Goal: Book appointment/travel/reservation

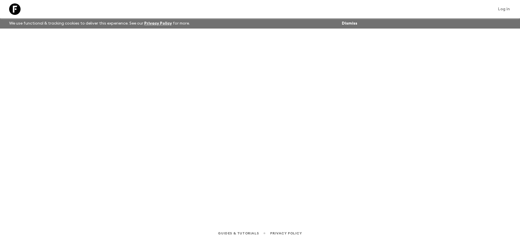
click at [15, 6] on icon at bounding box center [14, 8] width 11 height 11
click at [16, 6] on icon at bounding box center [14, 8] width 11 height 11
click at [16, 6] on link at bounding box center [15, 9] width 16 height 16
click at [16, 6] on link at bounding box center [23, 9] width 16 height 16
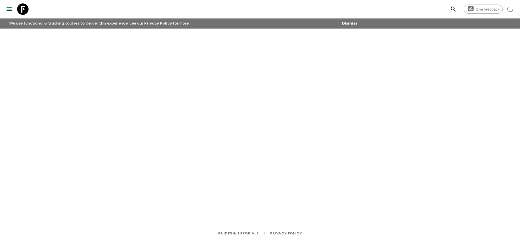
click at [16, 6] on link at bounding box center [23, 9] width 16 height 16
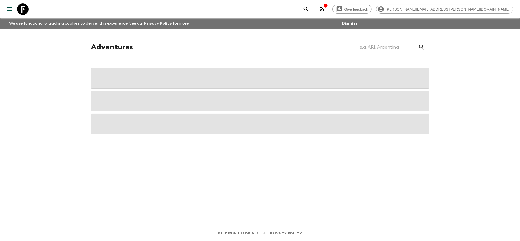
click at [16, 6] on link at bounding box center [23, 9] width 16 height 16
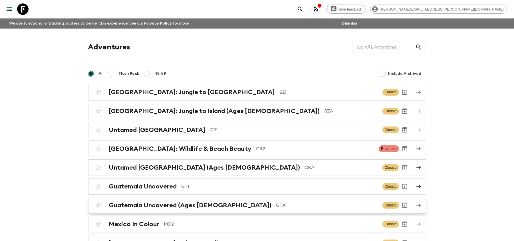
scroll to position [43, 0]
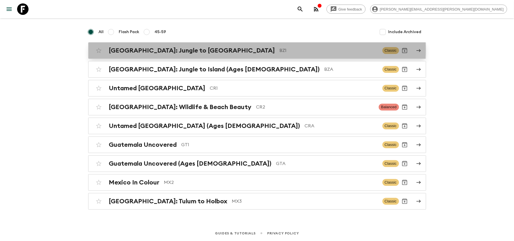
click at [280, 48] on p "BZ1" at bounding box center [329, 50] width 98 height 7
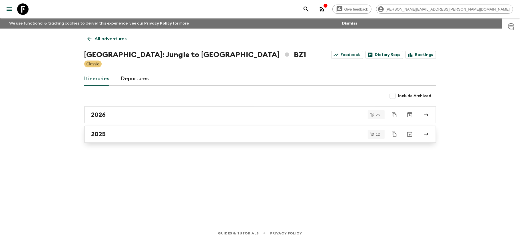
click at [119, 139] on link "2025" at bounding box center [260, 134] width 352 height 17
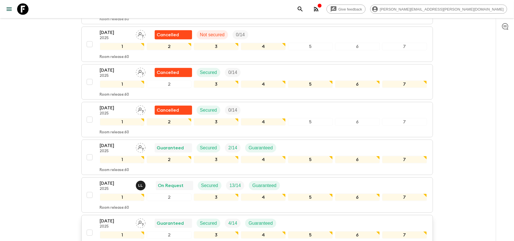
scroll to position [388, 0]
